Goal: Information Seeking & Learning: Learn about a topic

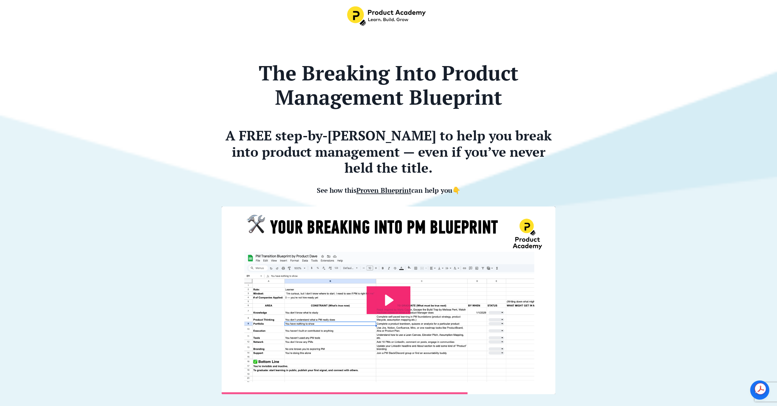
scroll to position [11, 0]
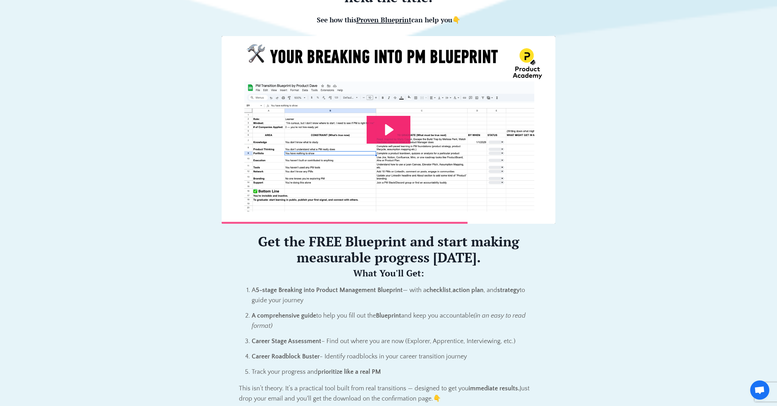
scroll to position [0, 0]
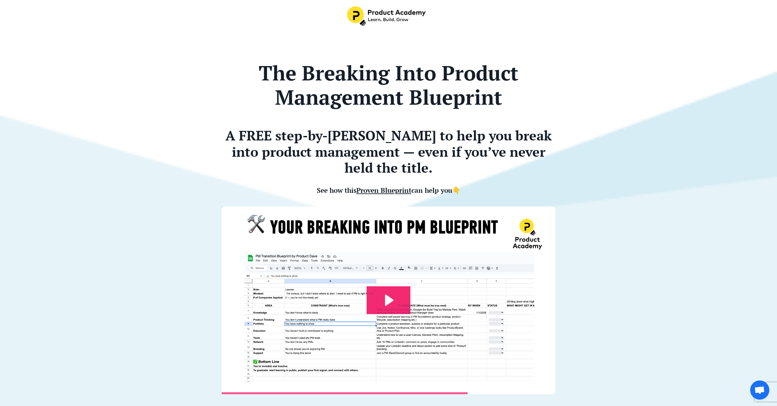
click at [486, 106] on b "The Breaking Into Product Management Blueprint" at bounding box center [389, 84] width 260 height 51
click at [548, 139] on h2 "A FREE step-by-step guide to help you break into product management — even if y…" at bounding box center [389, 151] width 334 height 48
drag, startPoint x: 166, startPoint y: 86, endPoint x: 127, endPoint y: 26, distance: 71.9
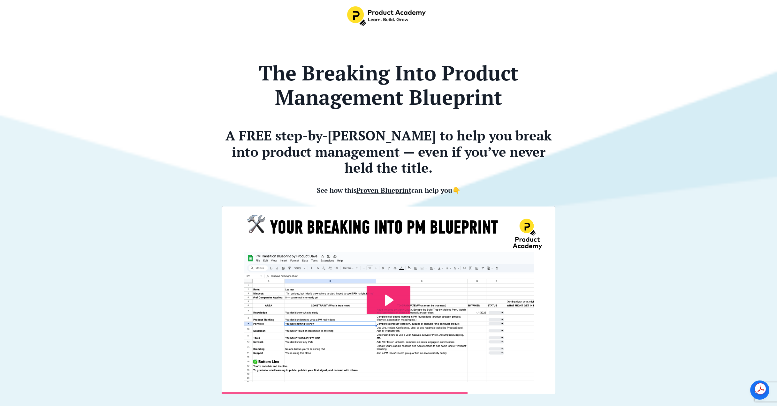
click at [231, 75] on h1 "The Breaking Into Product Management Blueprint" at bounding box center [389, 85] width 334 height 49
click at [234, 78] on h1 "The Breaking Into Product Management Blueprint" at bounding box center [389, 85] width 334 height 49
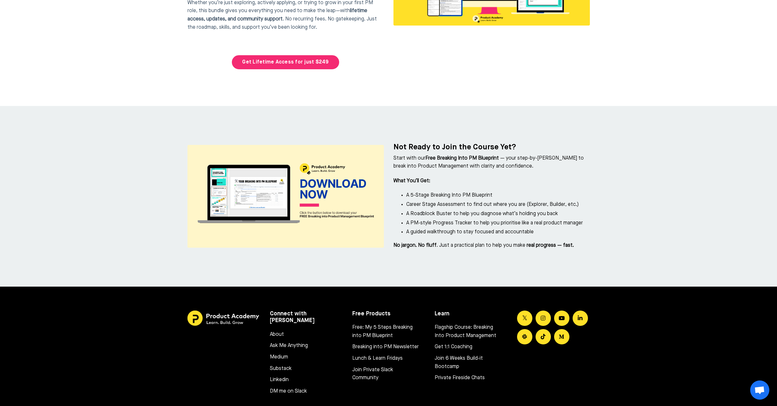
scroll to position [2790, 0]
click at [453, 201] on li "Career Stage Assessment to find out where you are (Explorer, Builder, etc.)" at bounding box center [498, 205] width 184 height 8
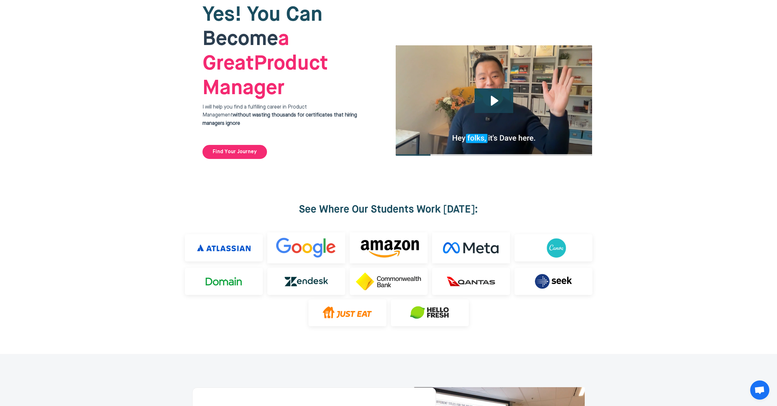
scroll to position [0, 0]
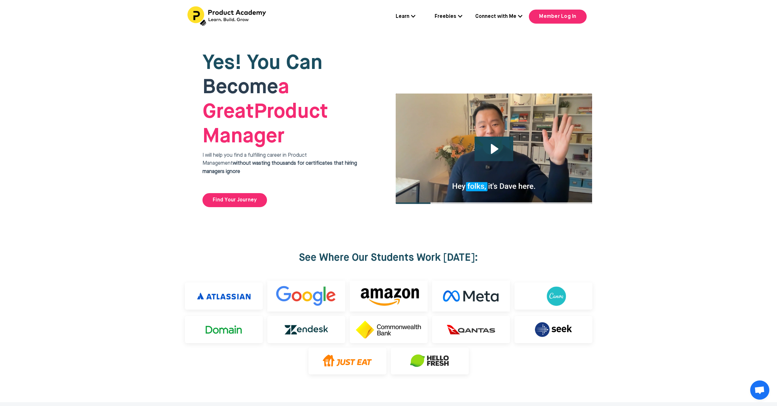
click at [642, 225] on div at bounding box center [388, 314] width 777 height 178
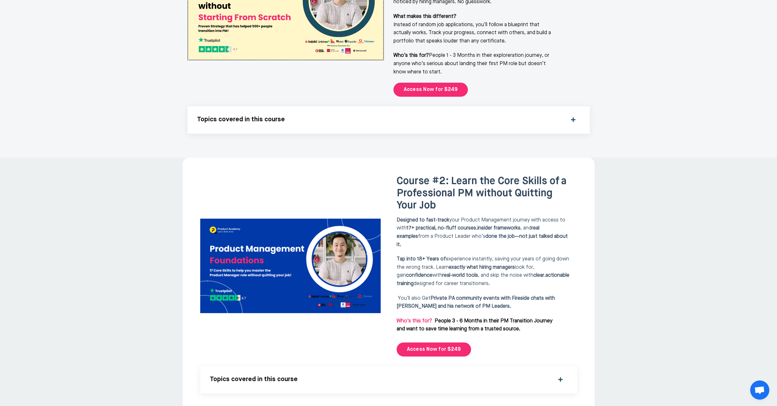
click at [645, 210] on div at bounding box center [388, 291] width 777 height 266
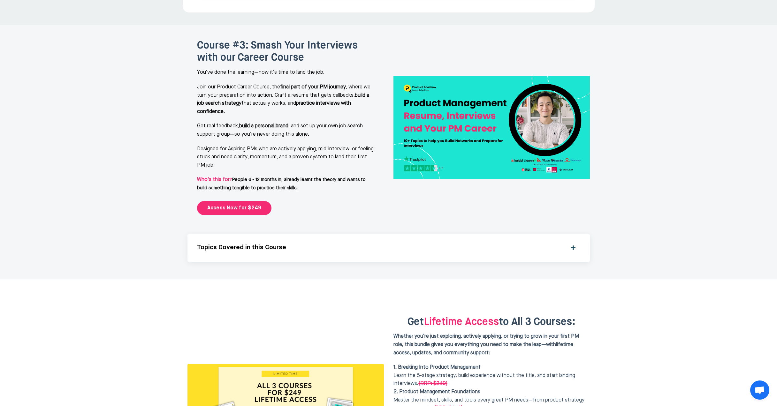
scroll to position [1385, 0]
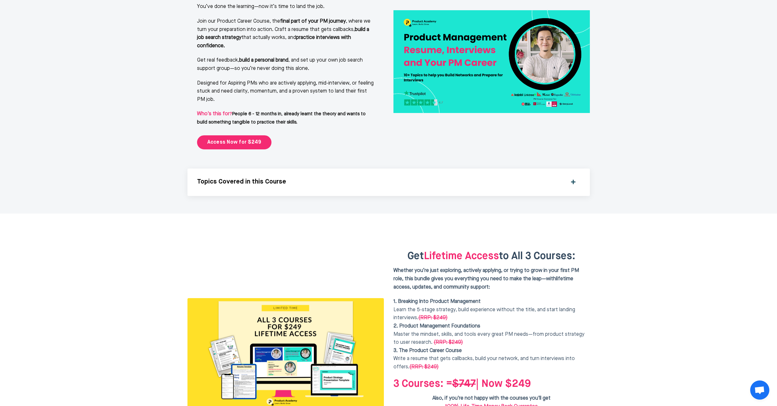
click at [627, 214] on div at bounding box center [388, 354] width 777 height 280
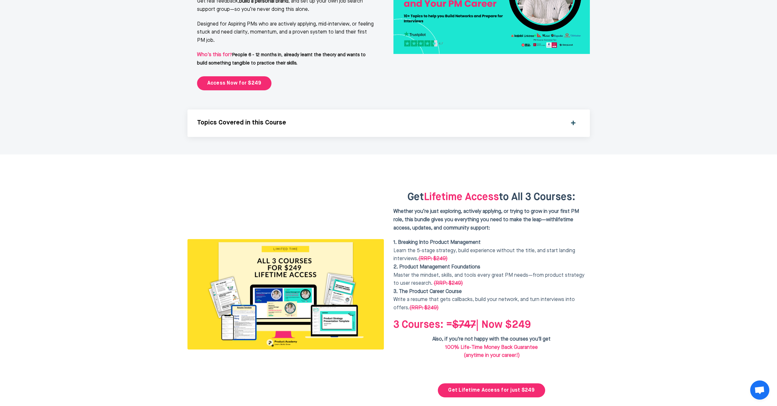
scroll to position [1576, 0]
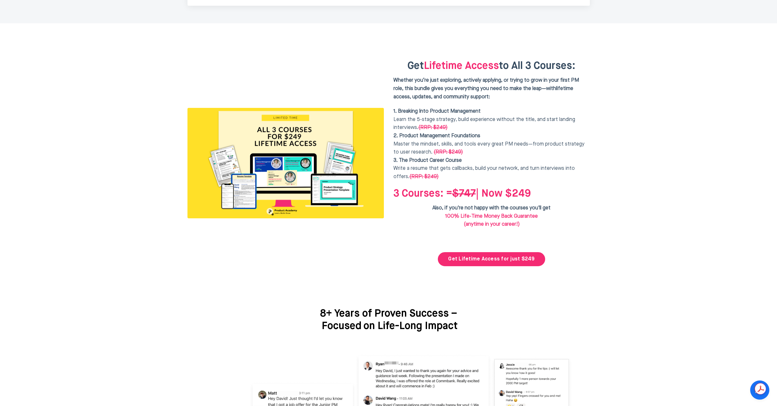
click at [644, 209] on div at bounding box center [388, 163] width 777 height 280
click at [644, 239] on div at bounding box center [388, 163] width 777 height 280
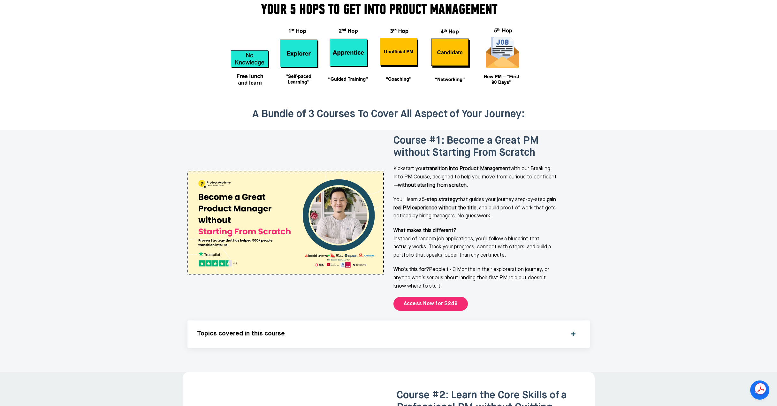
scroll to position [674, 0]
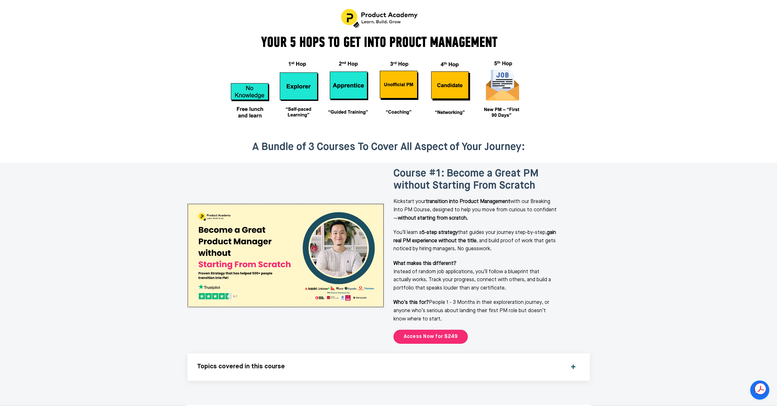
click at [644, 256] on div at bounding box center [388, 284] width 777 height 242
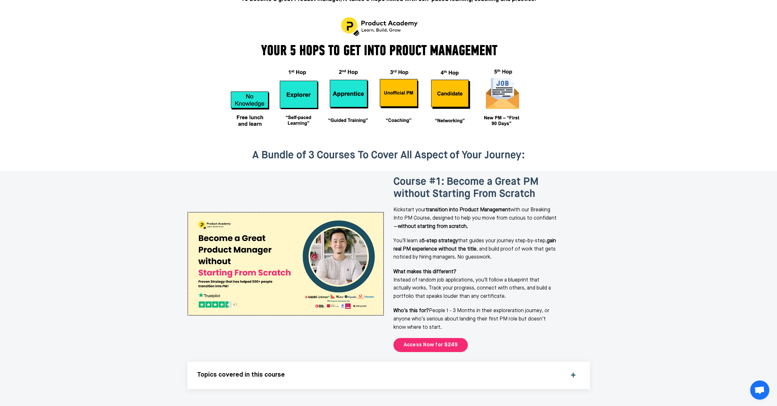
click at [152, 181] on div at bounding box center [388, 292] width 777 height 242
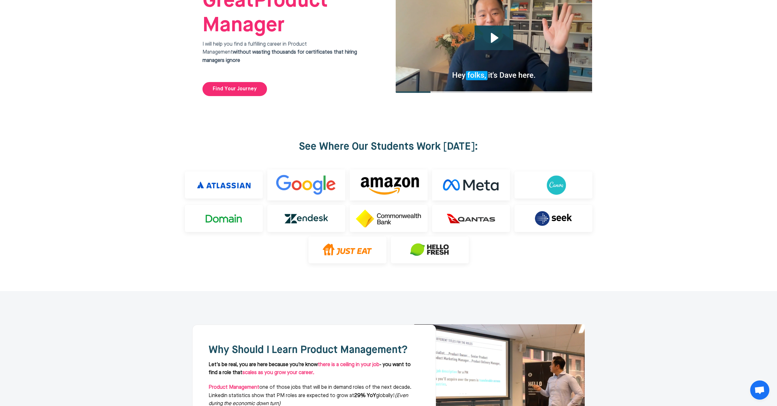
scroll to position [0, 0]
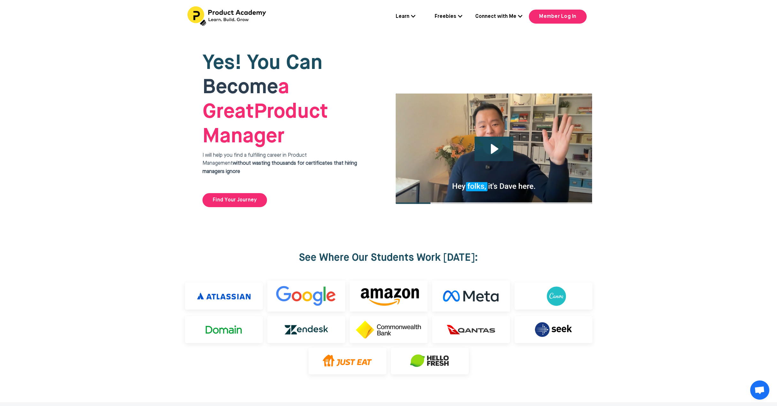
click at [154, 173] on div at bounding box center [388, 130] width 777 height 192
click at [88, 160] on div at bounding box center [388, 130] width 777 height 192
